Goal: Information Seeking & Learning: Learn about a topic

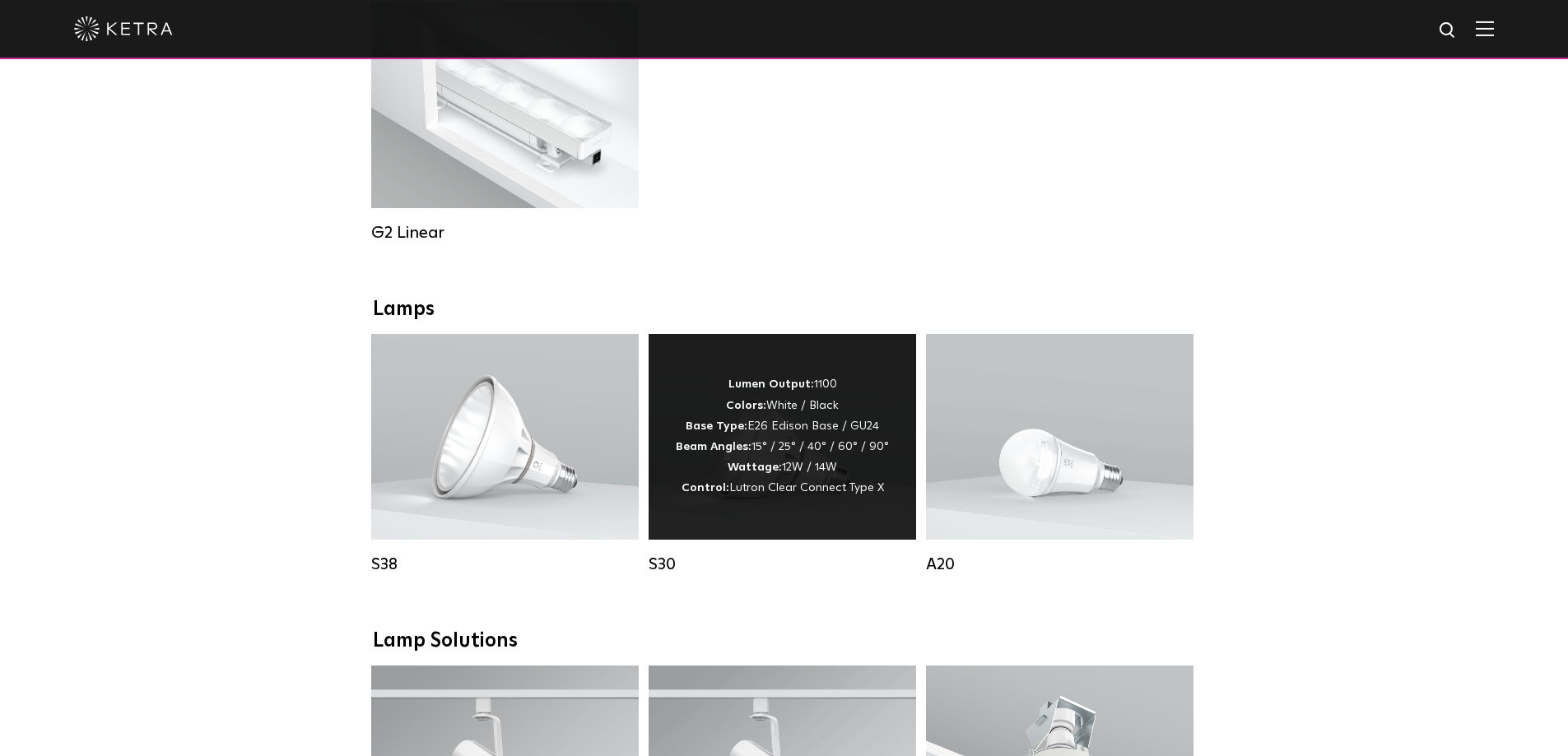
scroll to position [987, 0]
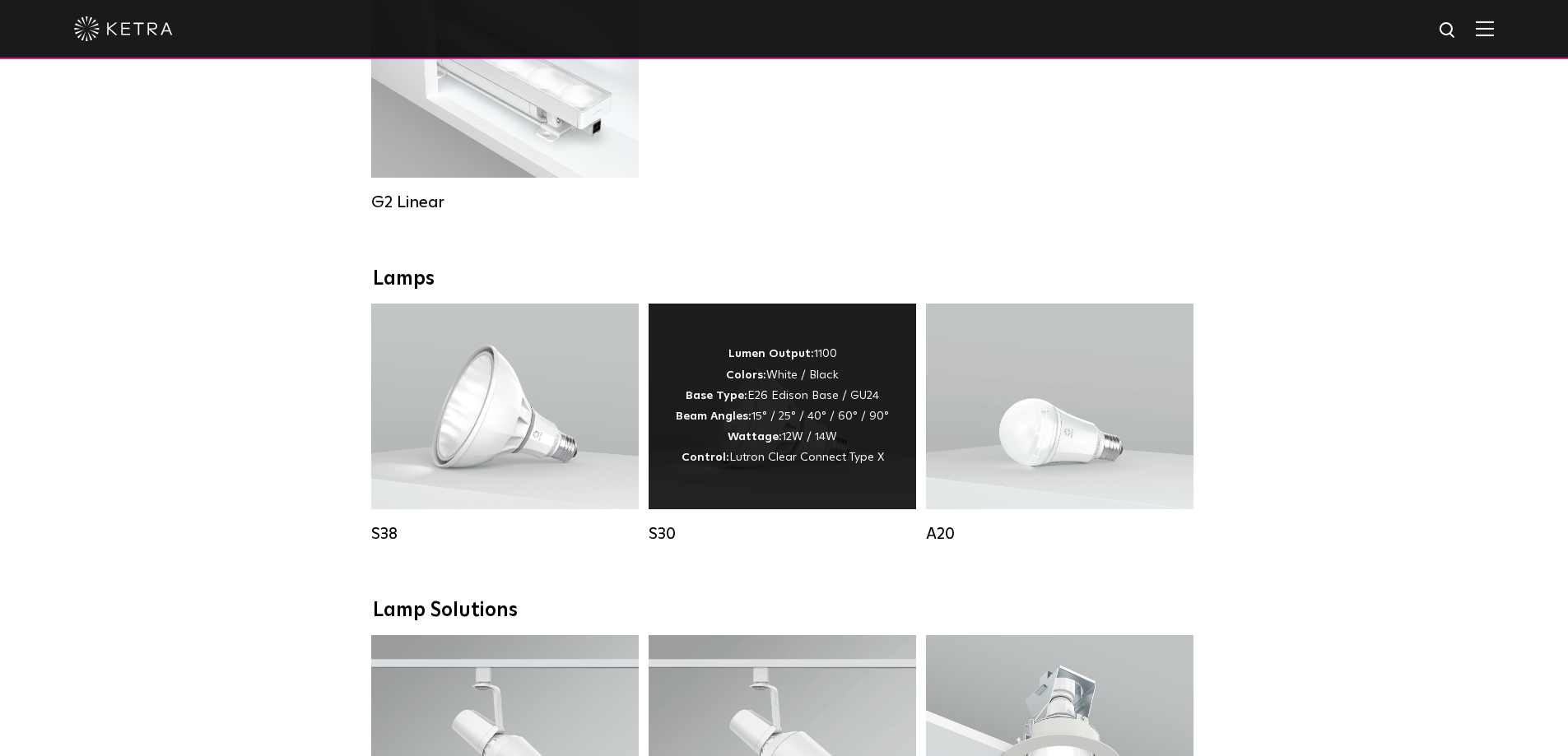
click at [784, 499] on div "Lumen Output: 1100 Colors: White / Black Base Type: E26 Edison Base / GU24 Beam…" at bounding box center [782, 406] width 267 height 206
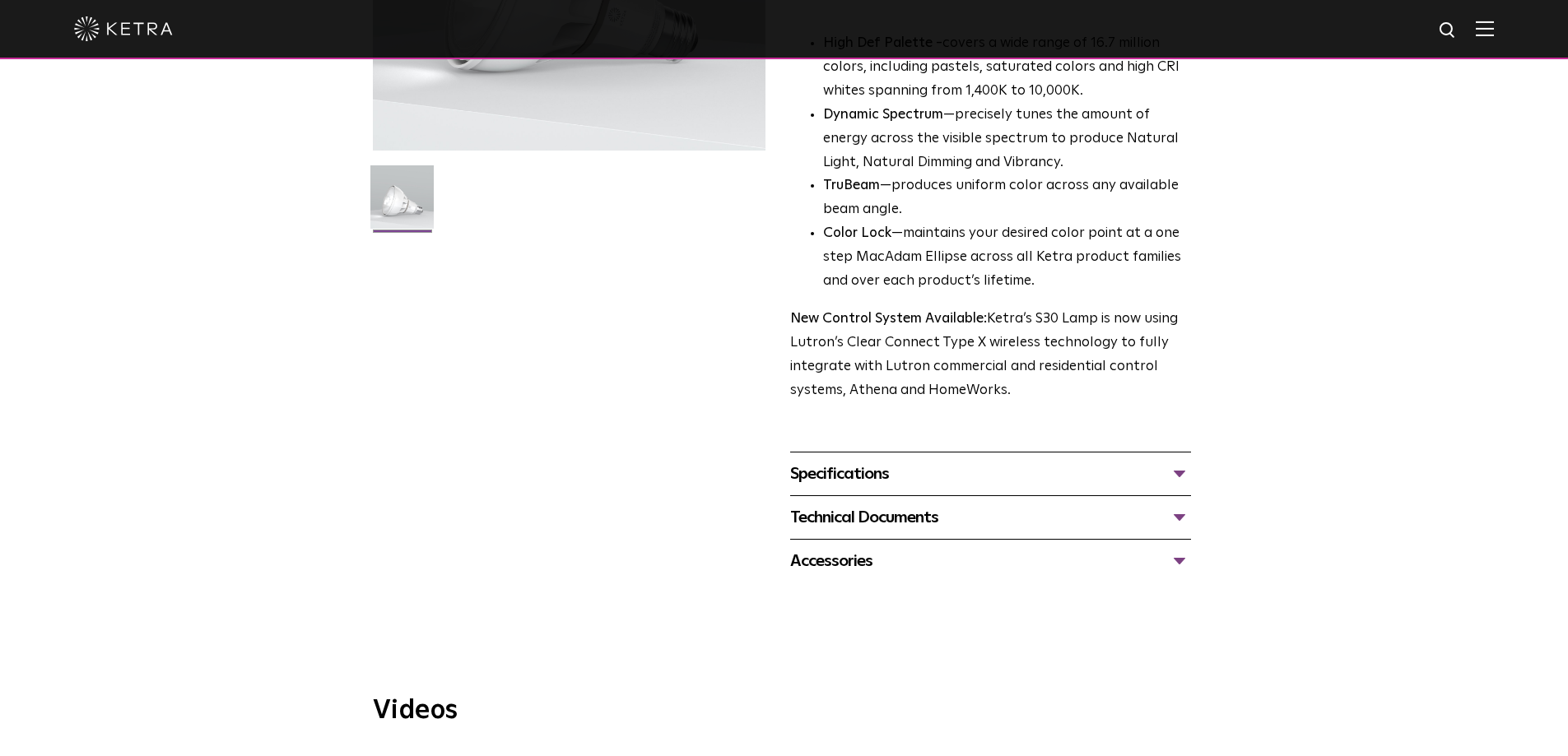
scroll to position [411, 0]
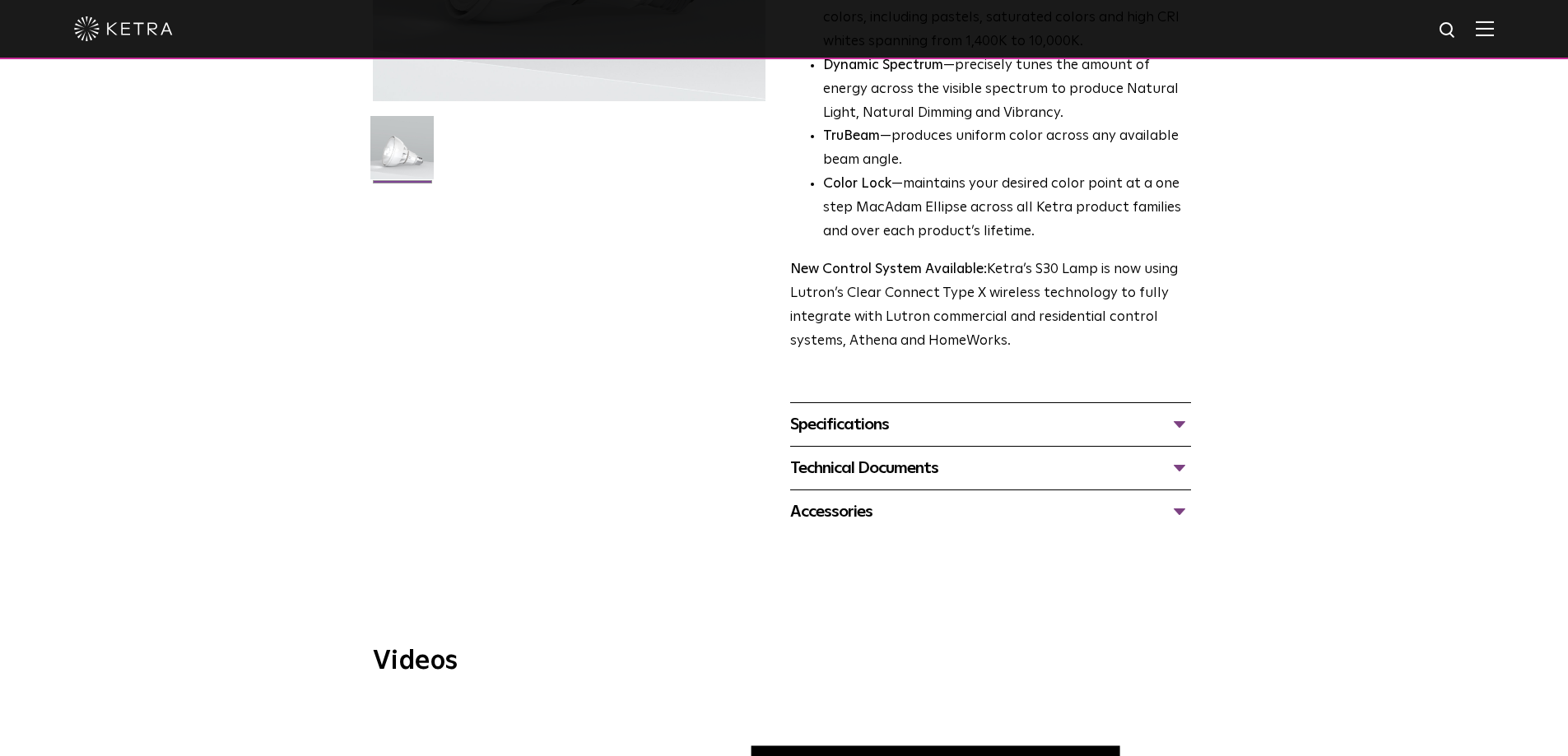
click at [869, 431] on div "Specifications" at bounding box center [990, 424] width 401 height 26
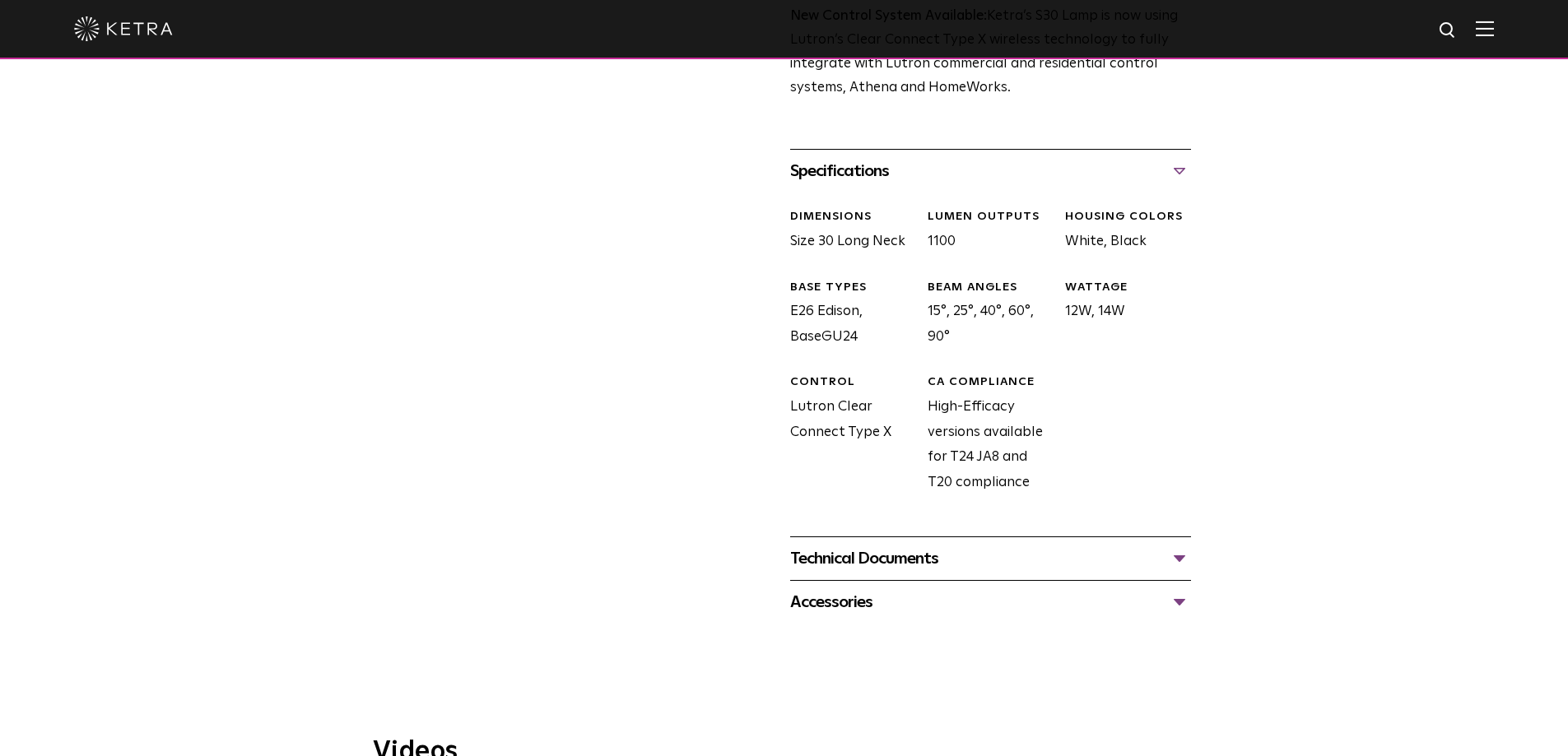
scroll to position [740, 0]
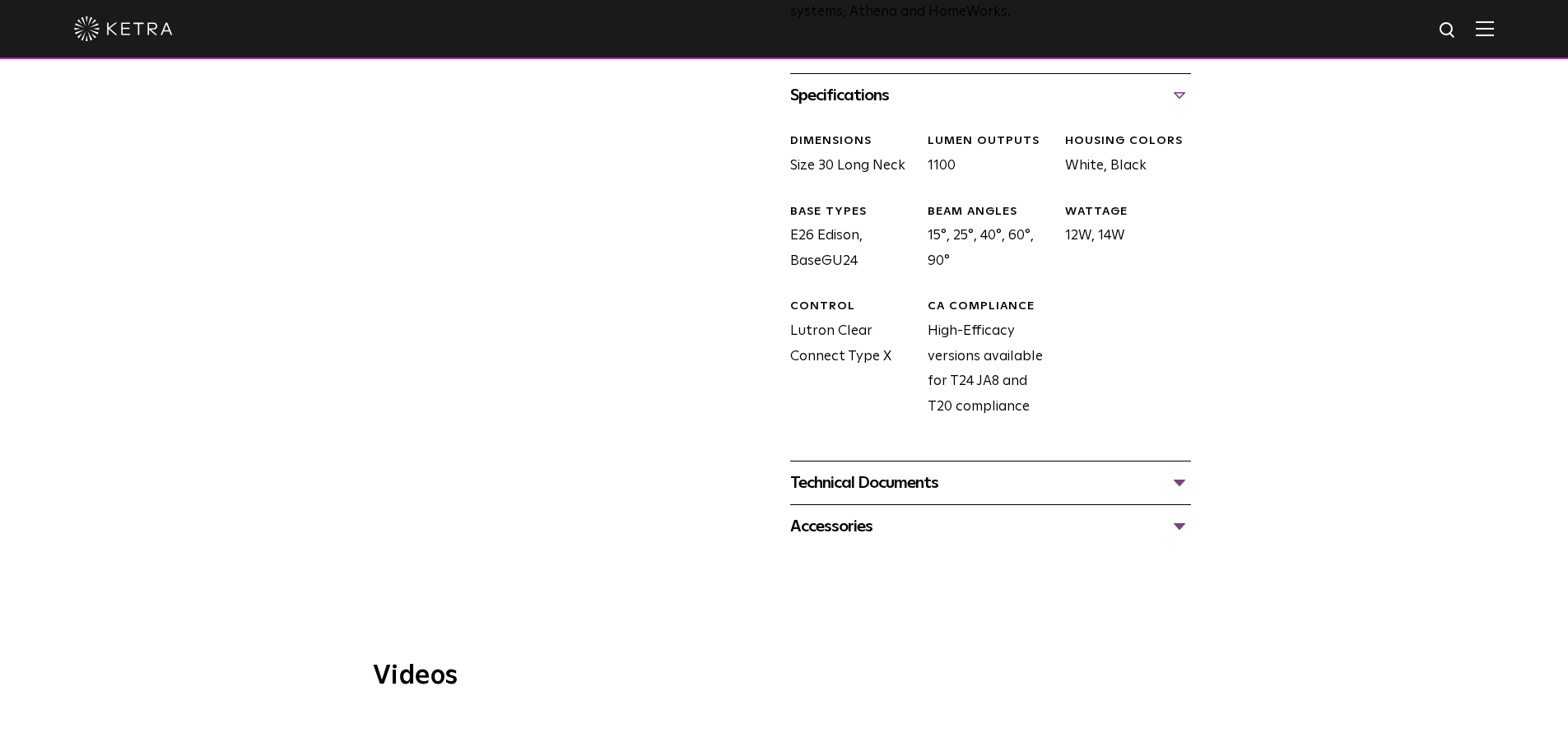
click at [884, 487] on div "Technical Documents" at bounding box center [990, 483] width 401 height 26
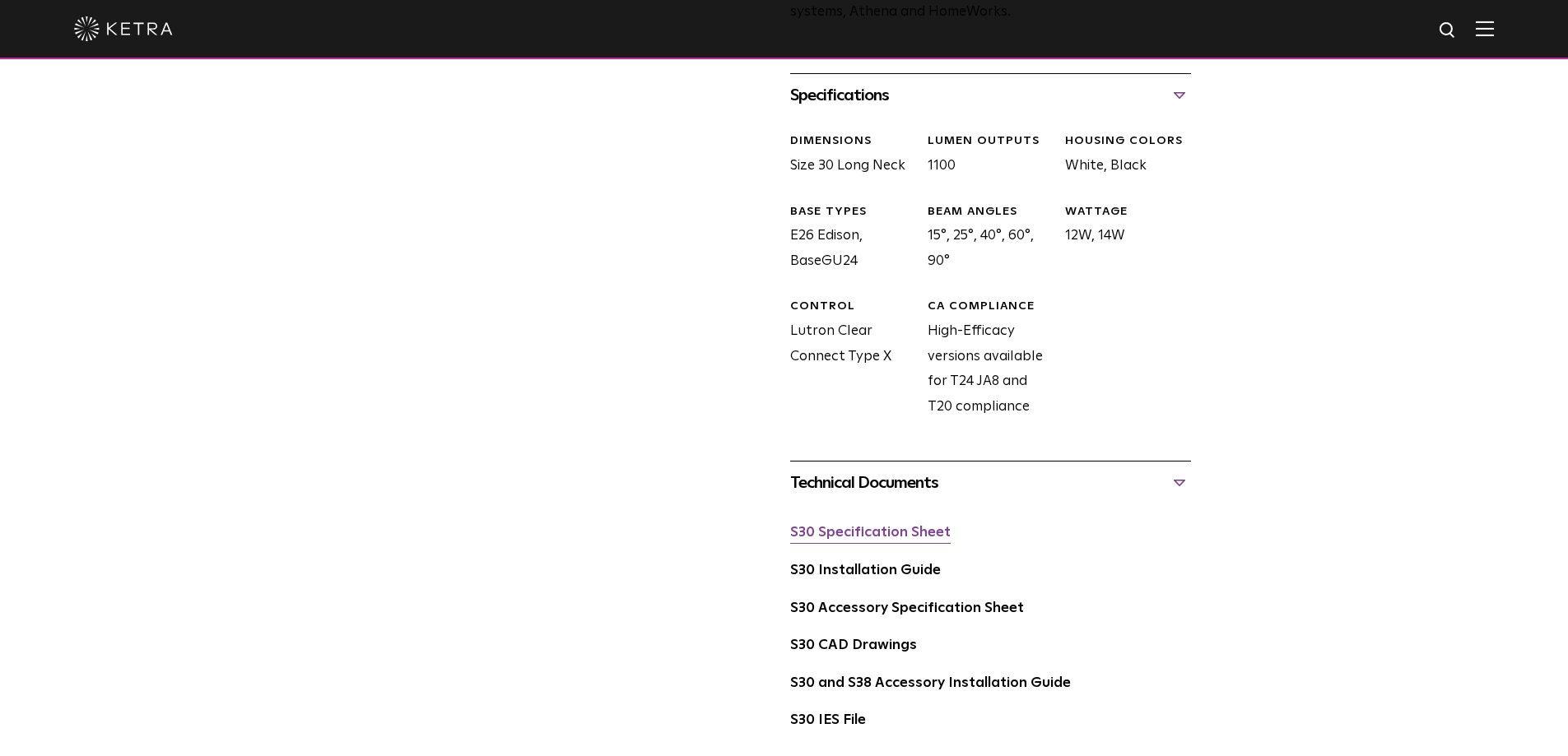
click at [870, 538] on link "S30 Specification Sheet" at bounding box center [870, 533] width 161 height 14
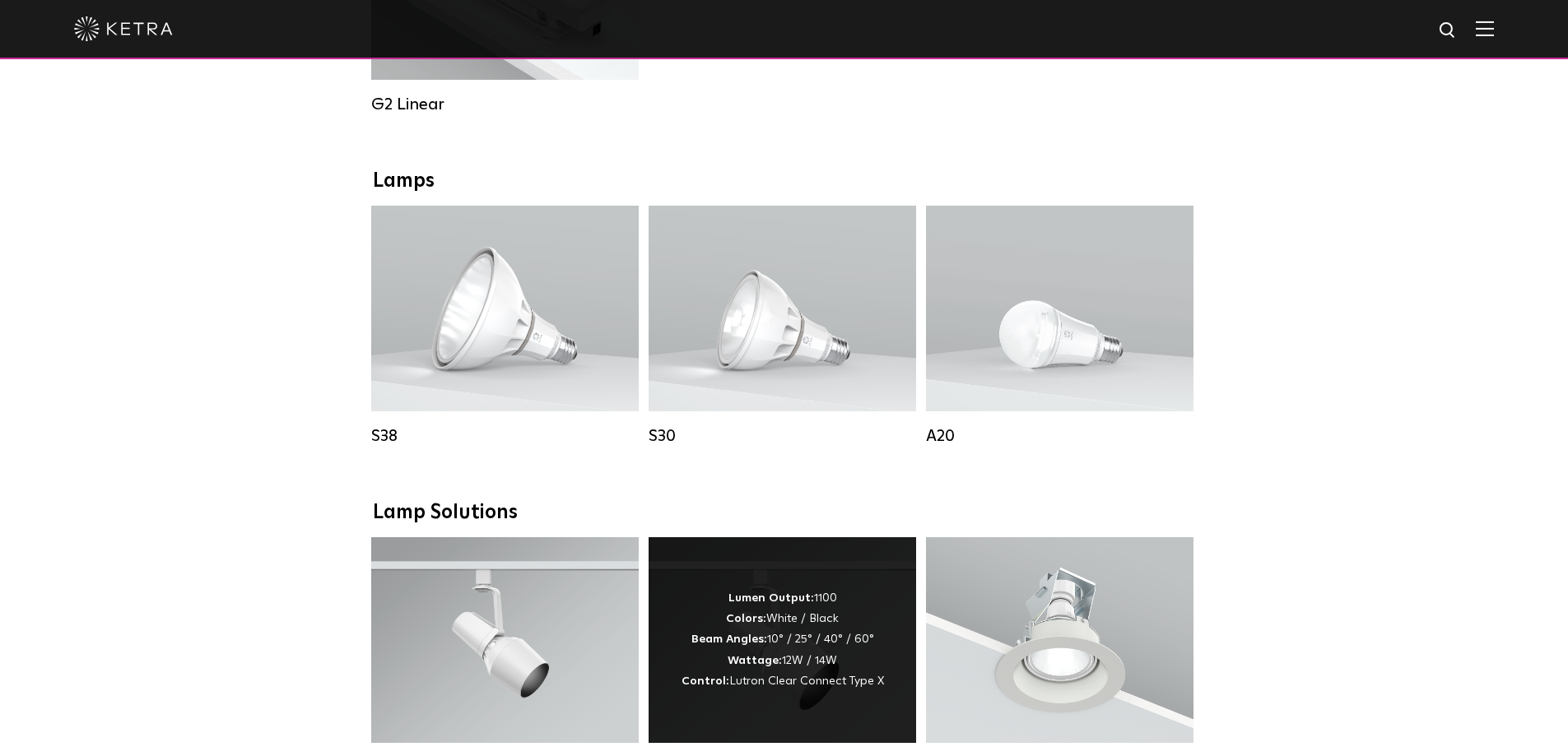
scroll to position [987, 0]
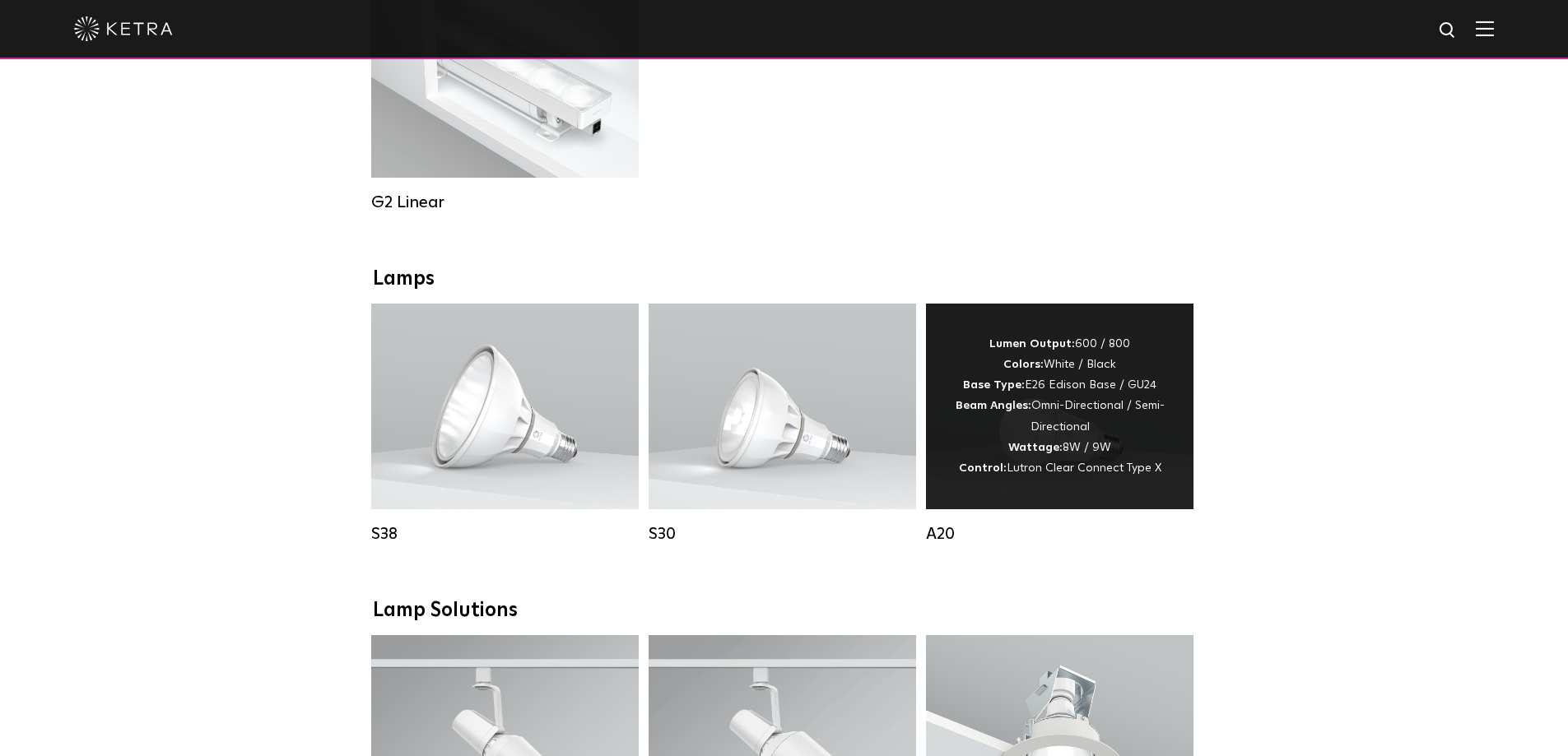
click at [1092, 453] on div "Lumen Output: 600 / 800 Colors: White / Black Base Type: E26 Edison Base / GU24…" at bounding box center [1059, 407] width 218 height 145
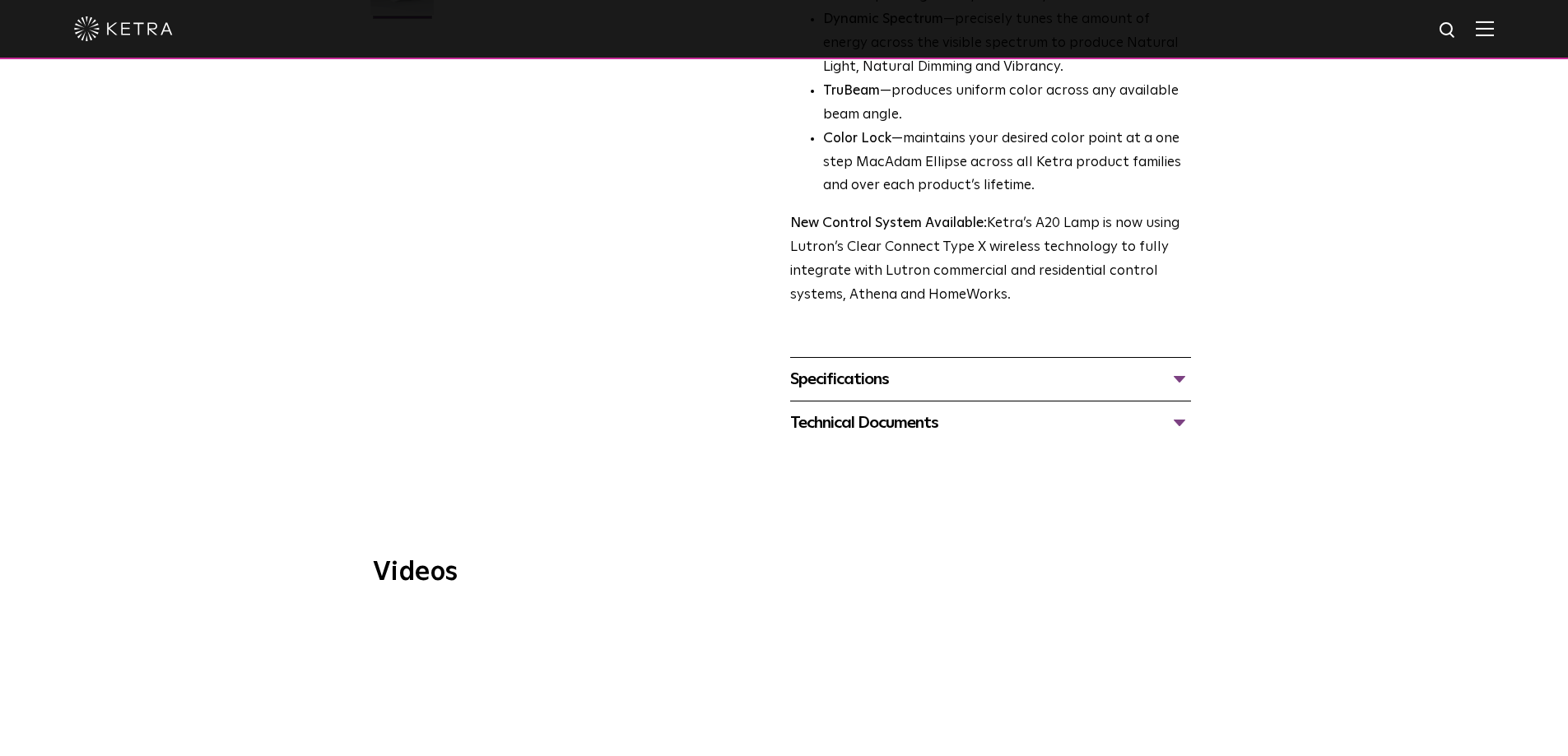
click at [899, 410] on div "Technical Documents" at bounding box center [990, 423] width 401 height 26
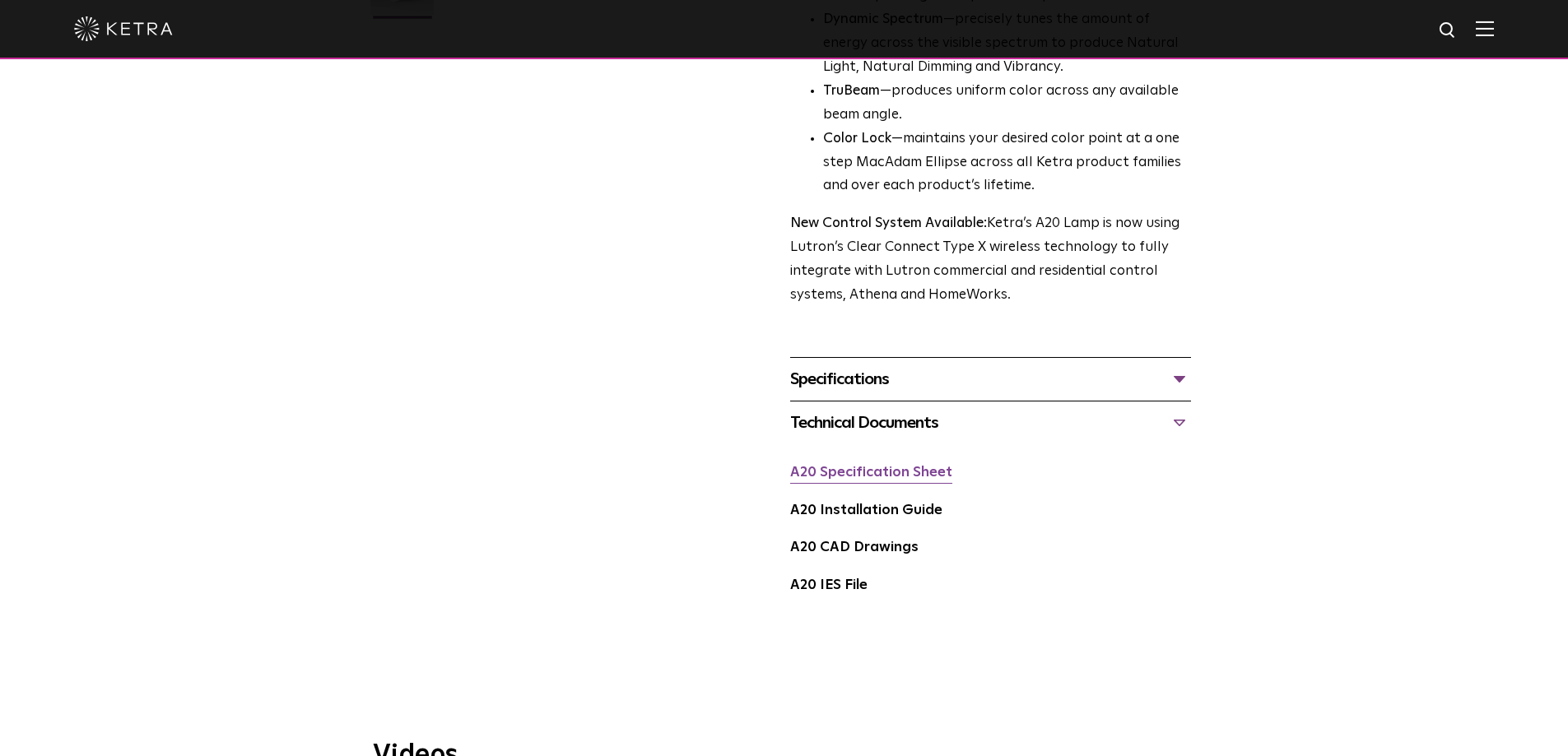
click at [878, 466] on link "A20 Specification Sheet" at bounding box center [871, 473] width 162 height 14
